Goal: Transaction & Acquisition: Purchase product/service

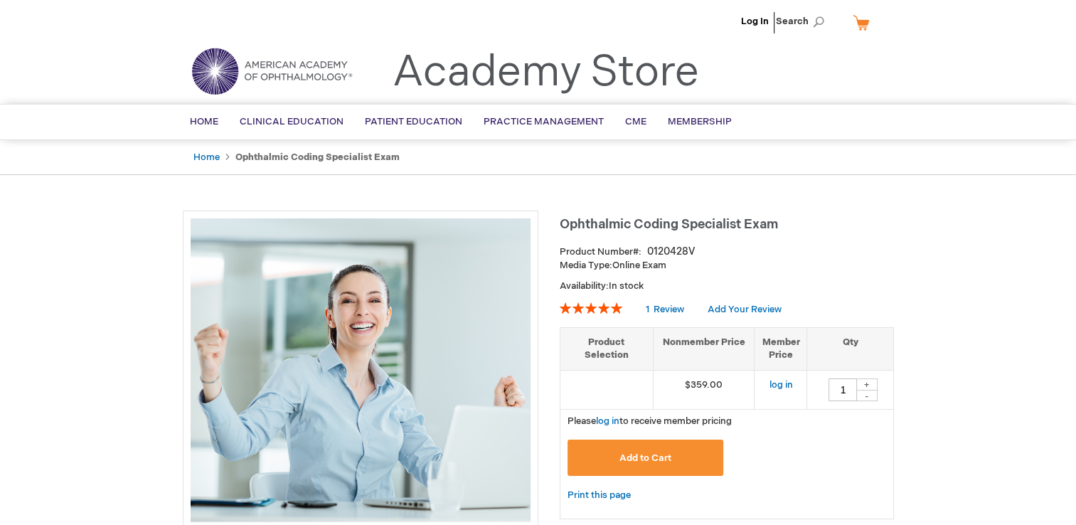
click at [639, 456] on span "Add to Cart" at bounding box center [645, 457] width 52 height 11
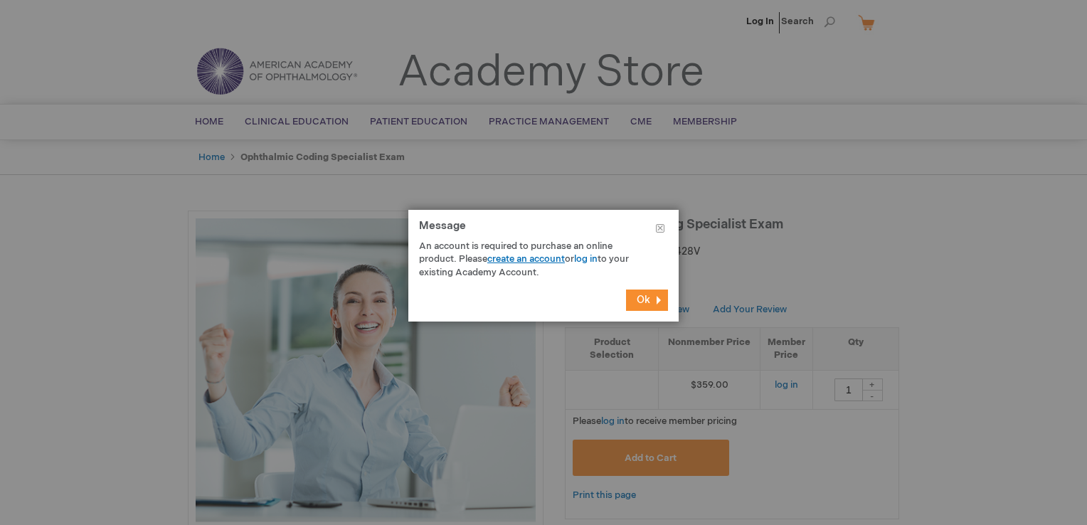
click at [538, 256] on link "create an account" at bounding box center [526, 258] width 78 height 11
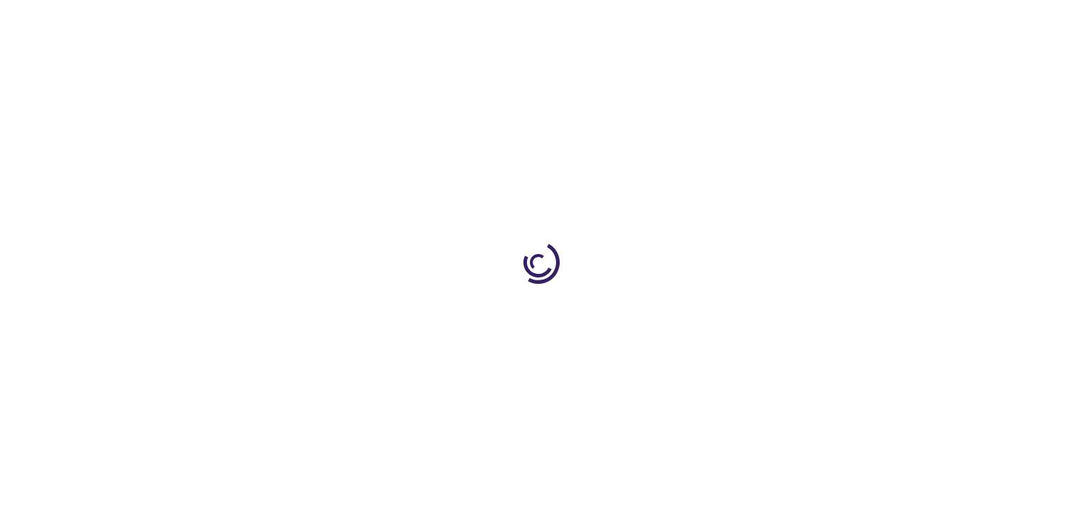
type input "1"
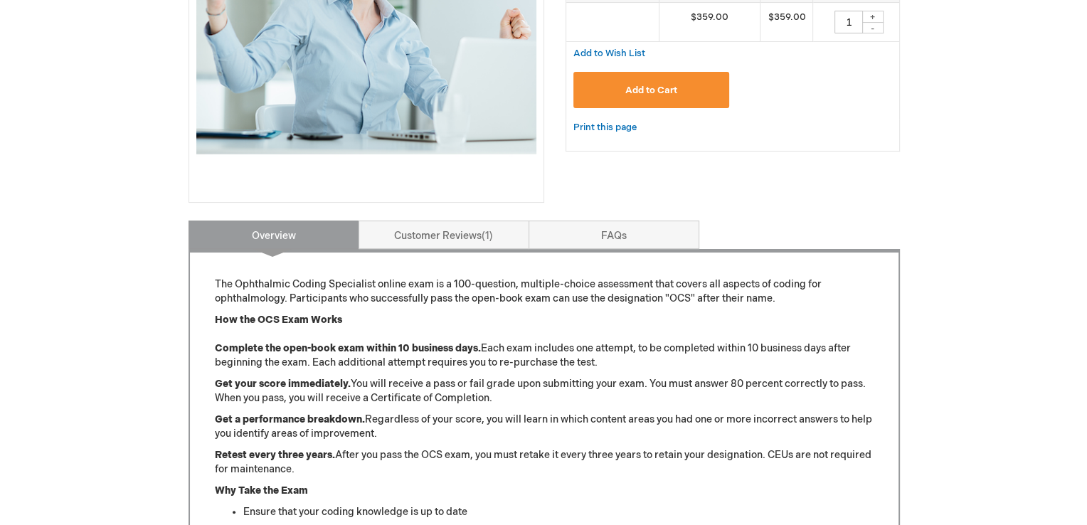
scroll to position [142, 0]
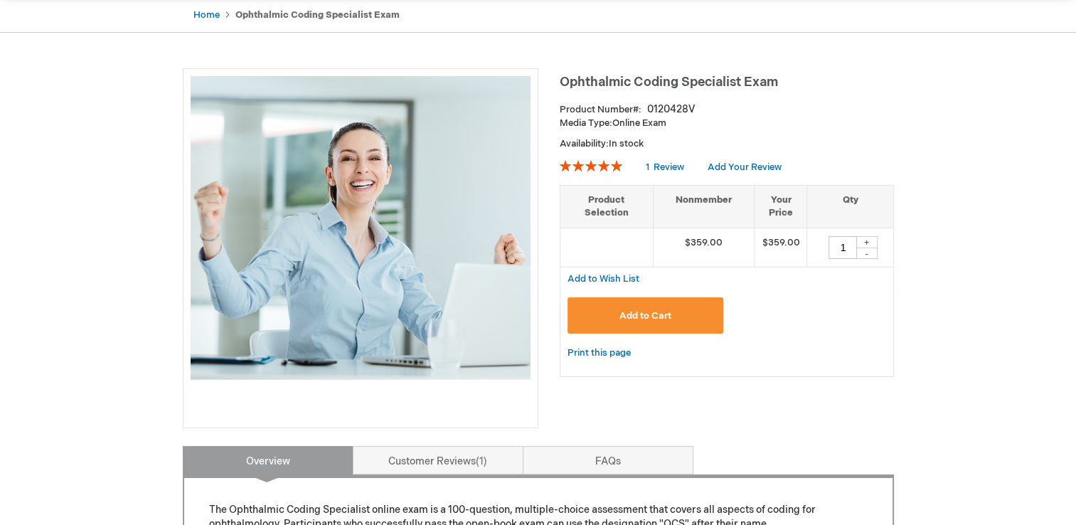
click at [641, 311] on span "Add to Cart" at bounding box center [645, 315] width 52 height 11
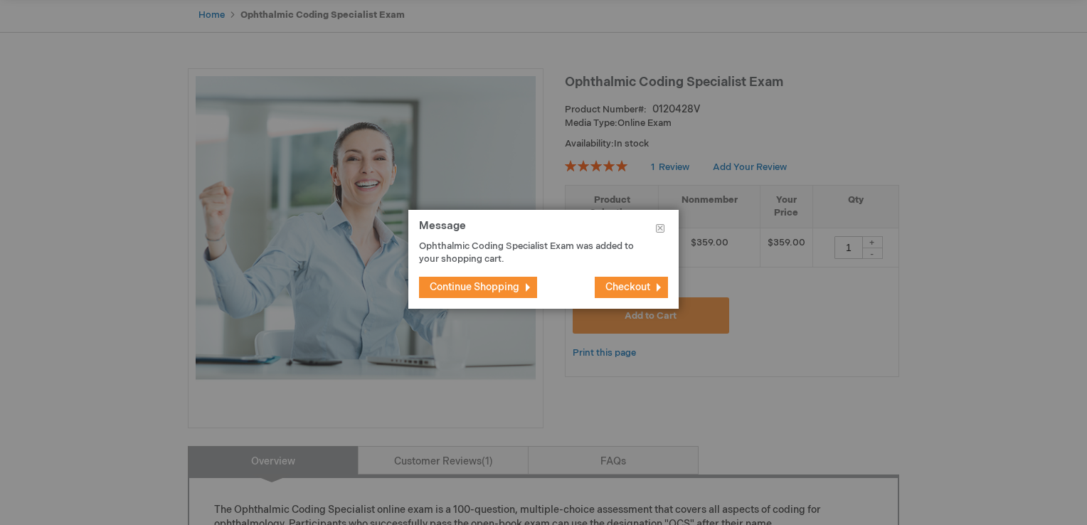
click at [634, 291] on span "Checkout" at bounding box center [627, 287] width 45 height 12
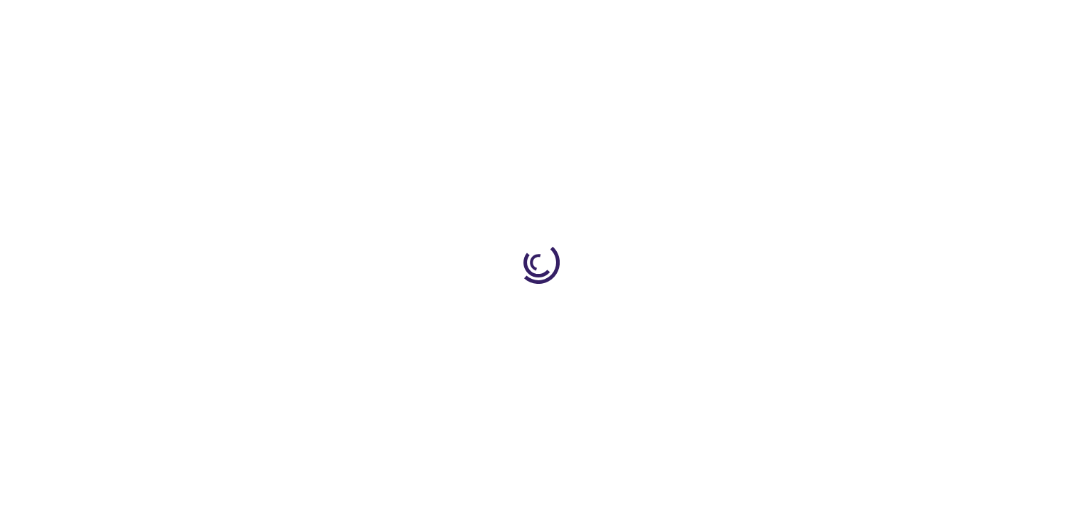
select select "US"
select select "19"
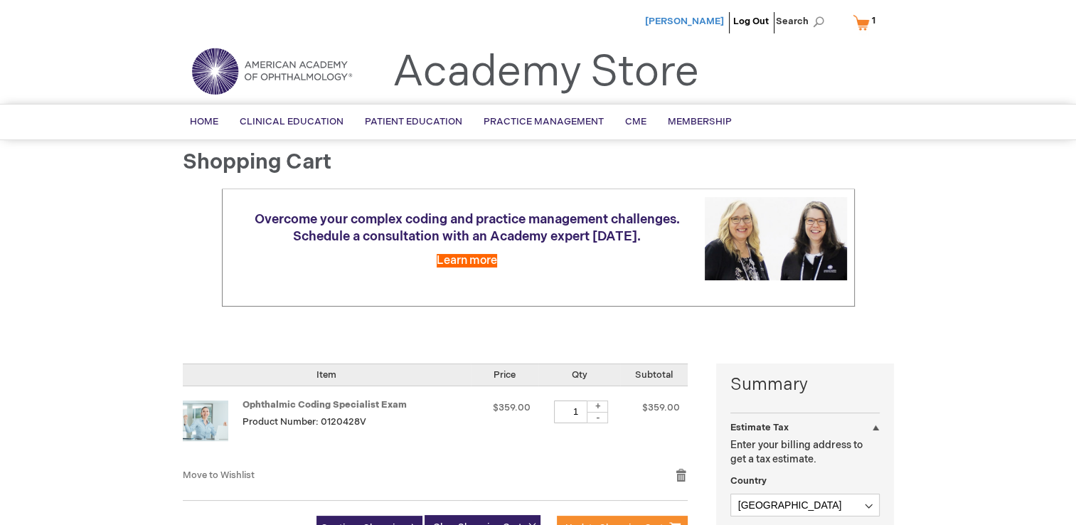
click at [703, 21] on span "[PERSON_NAME]" at bounding box center [684, 21] width 79 height 11
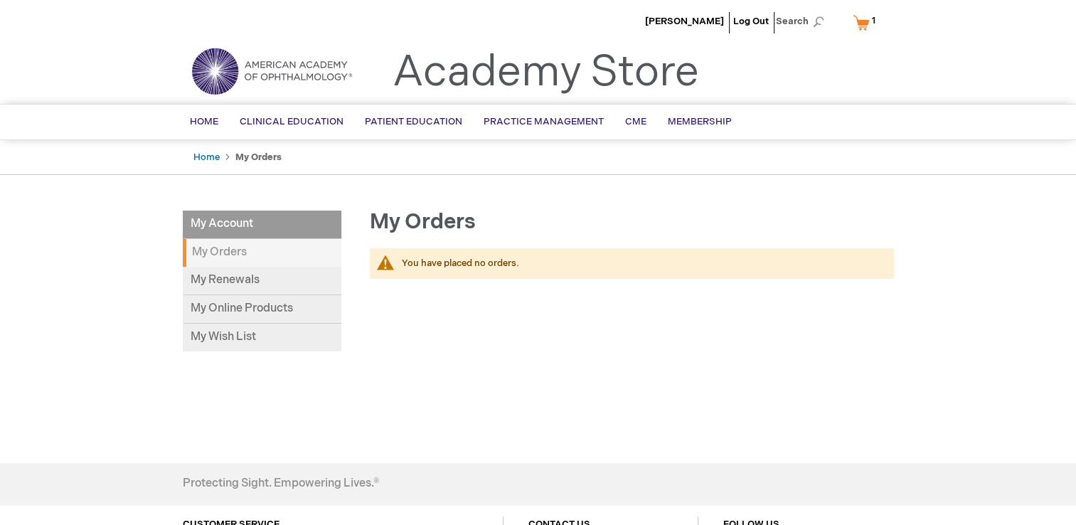
drag, startPoint x: 757, startPoint y: 18, endPoint x: 757, endPoint y: 48, distance: 29.2
click at [757, 18] on link "Log Out" at bounding box center [751, 21] width 36 height 11
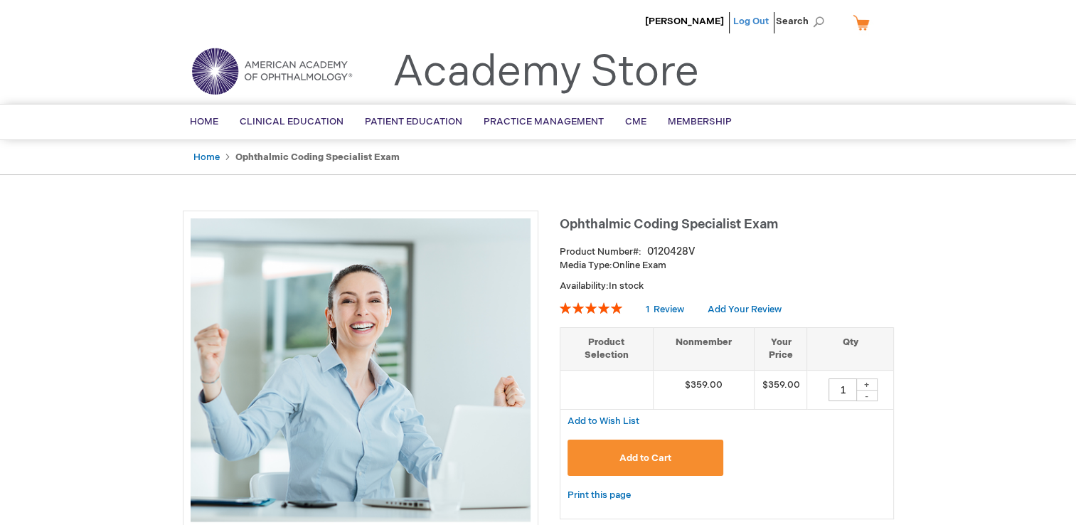
click at [751, 21] on link "Log Out" at bounding box center [751, 21] width 36 height 11
